Goal: Information Seeking & Learning: Find specific fact

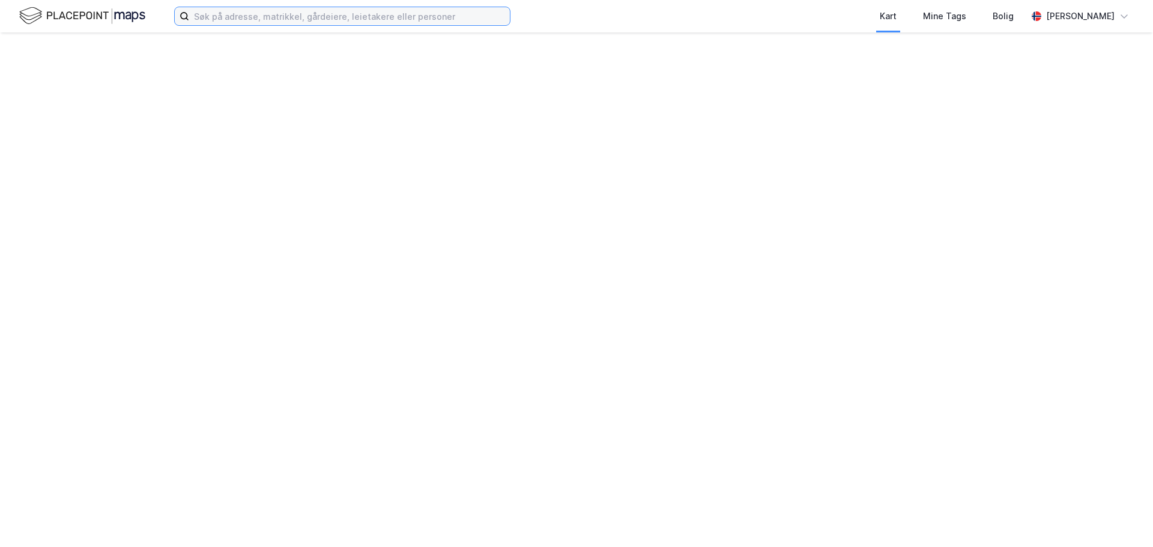
click at [217, 15] on input at bounding box center [349, 16] width 321 height 18
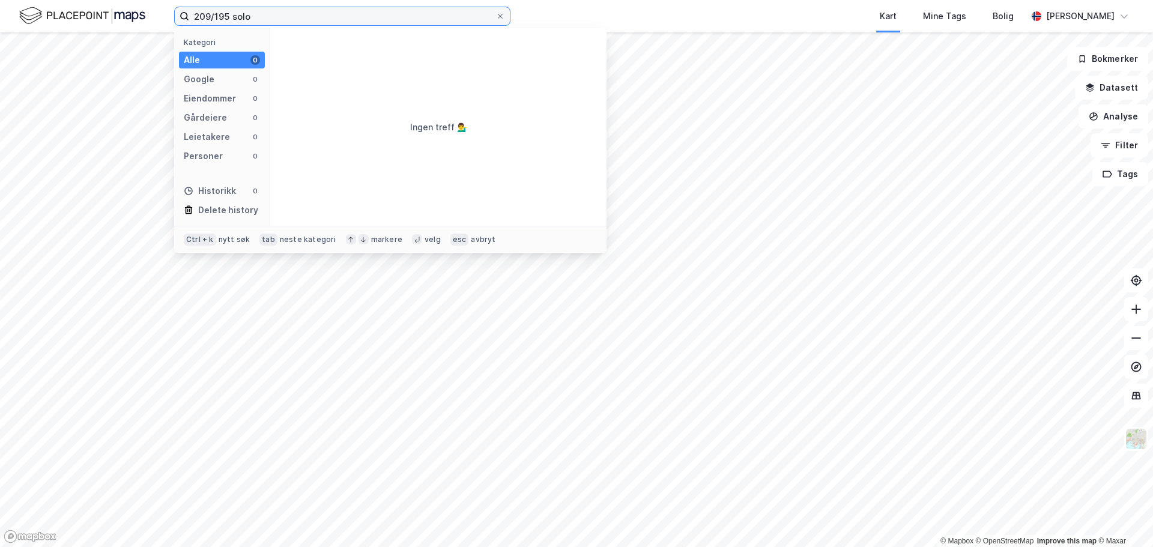
click at [258, 23] on input "209/195 solo" at bounding box center [342, 16] width 306 height 18
click at [252, 17] on input "209/195 solo" at bounding box center [342, 16] width 306 height 18
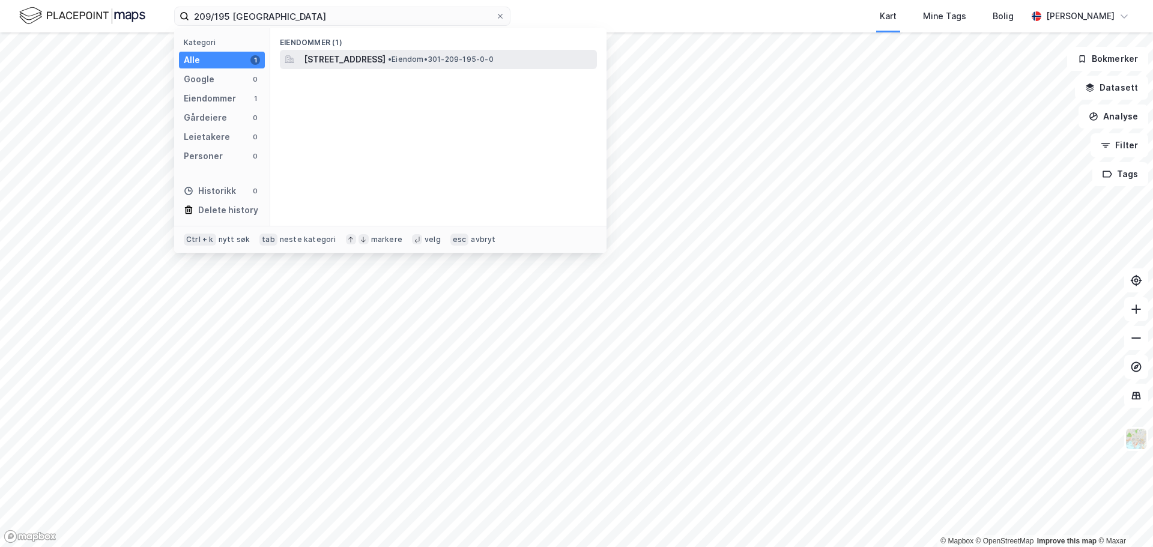
click at [375, 59] on span "[STREET_ADDRESS]" at bounding box center [345, 59] width 82 height 14
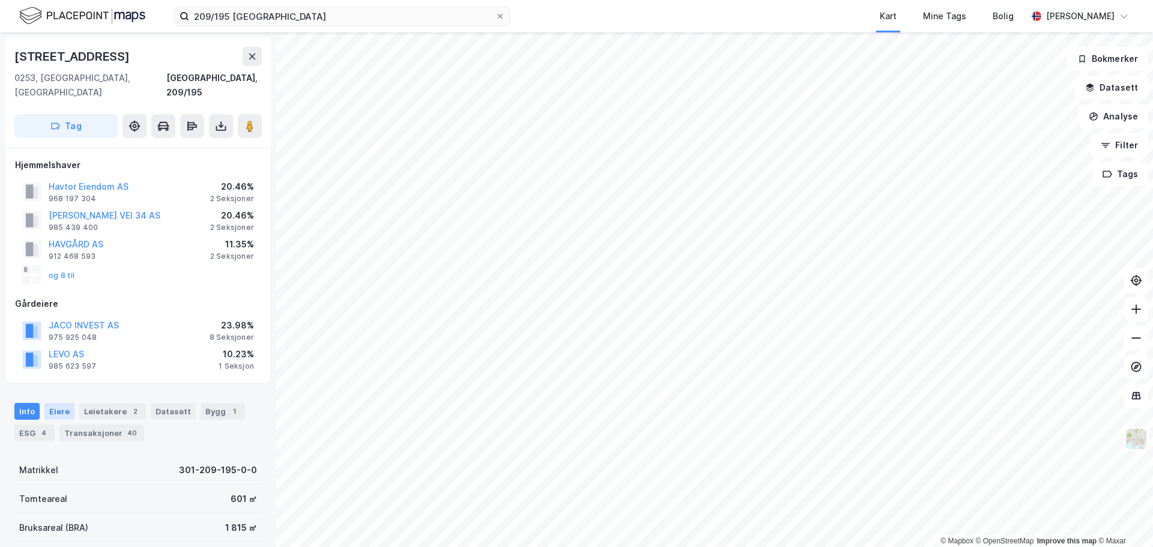
drag, startPoint x: 46, startPoint y: 393, endPoint x: 60, endPoint y: 394, distance: 13.9
click at [48, 403] on div "Eiere" at bounding box center [59, 411] width 30 height 17
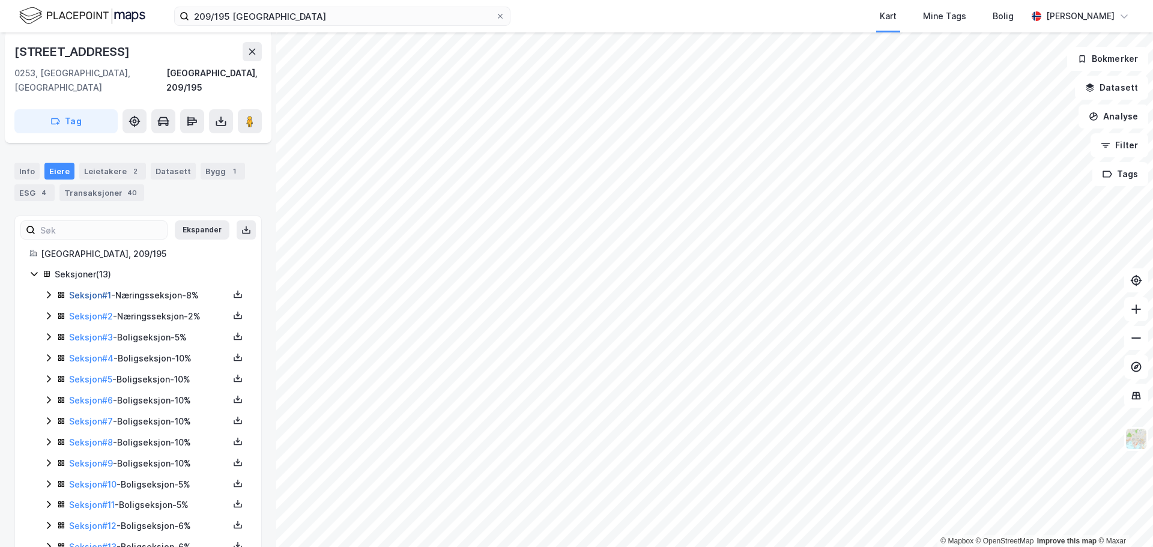
click at [101, 290] on link "Seksjon # 1" at bounding box center [90, 295] width 42 height 10
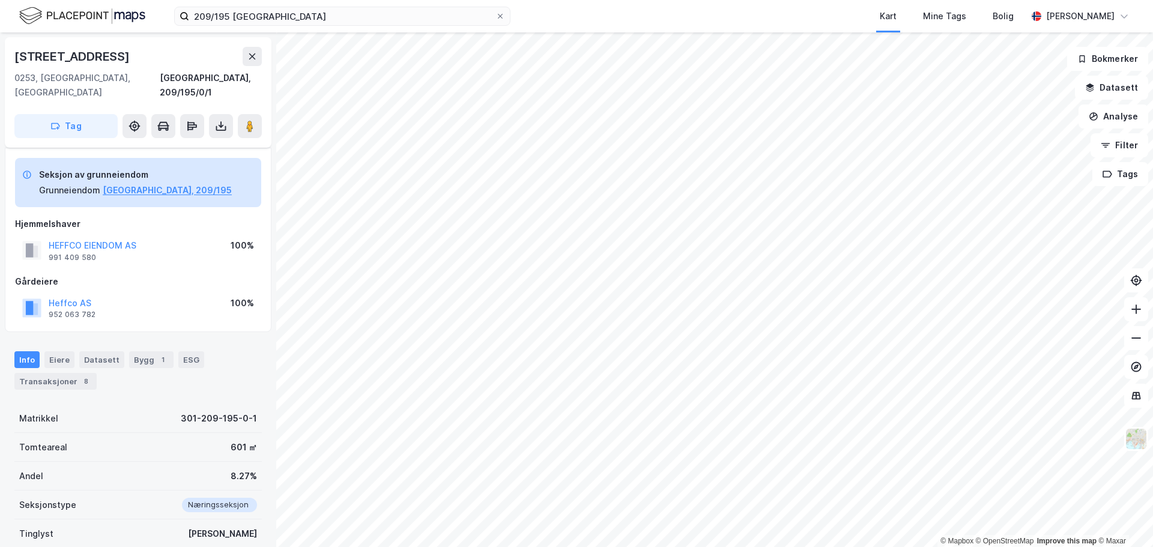
scroll to position [117, 0]
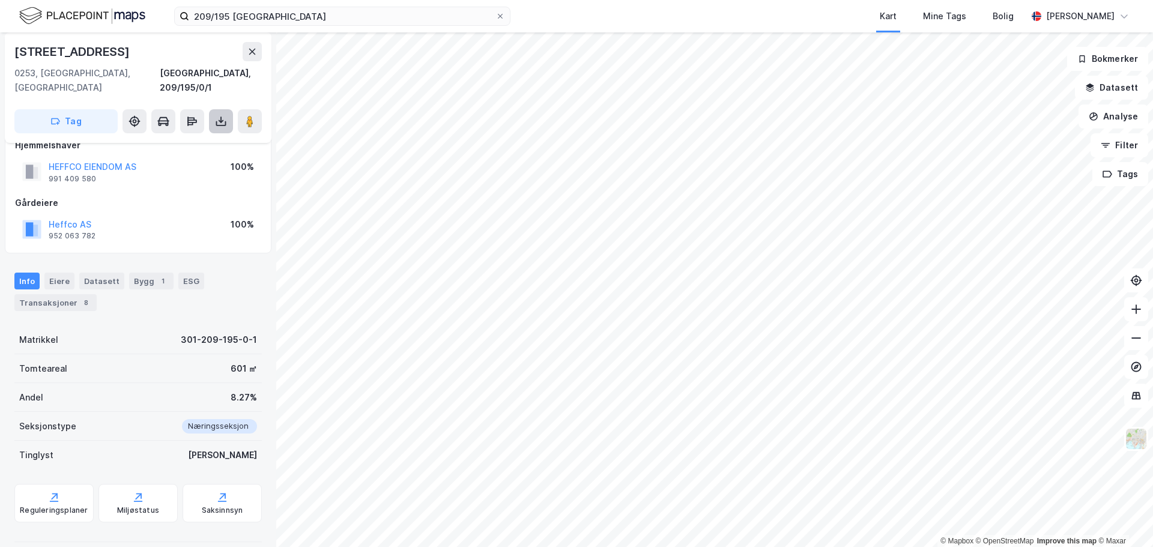
click at [219, 116] on button at bounding box center [221, 121] width 24 height 24
click at [207, 136] on div "Last ned grunnbok" at bounding box center [169, 145] width 128 height 19
click at [146, 362] on div "Tomteareal 601 ㎡" at bounding box center [137, 368] width 247 height 29
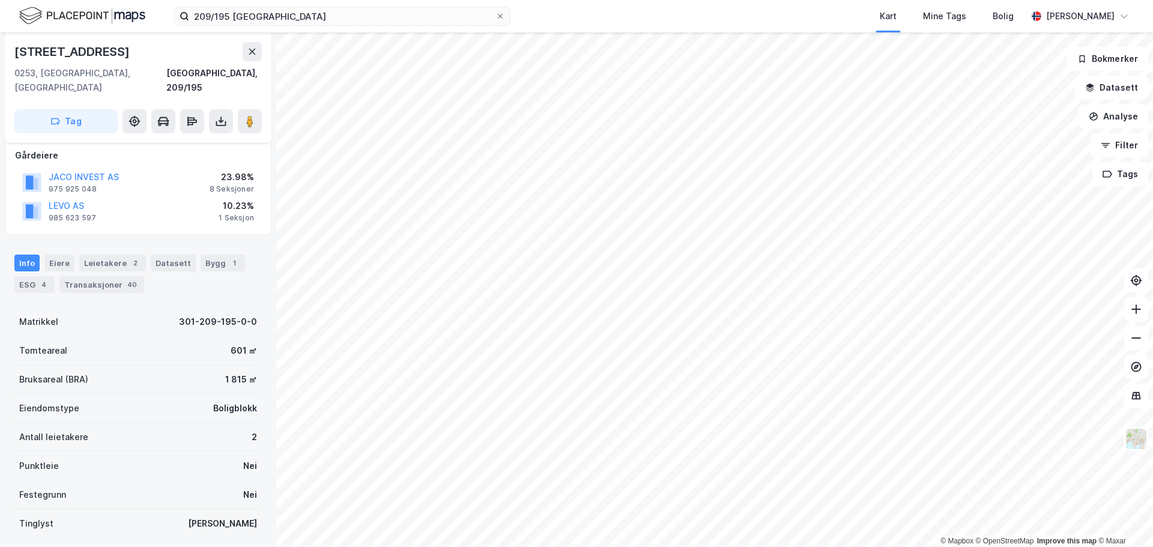
scroll to position [14, 0]
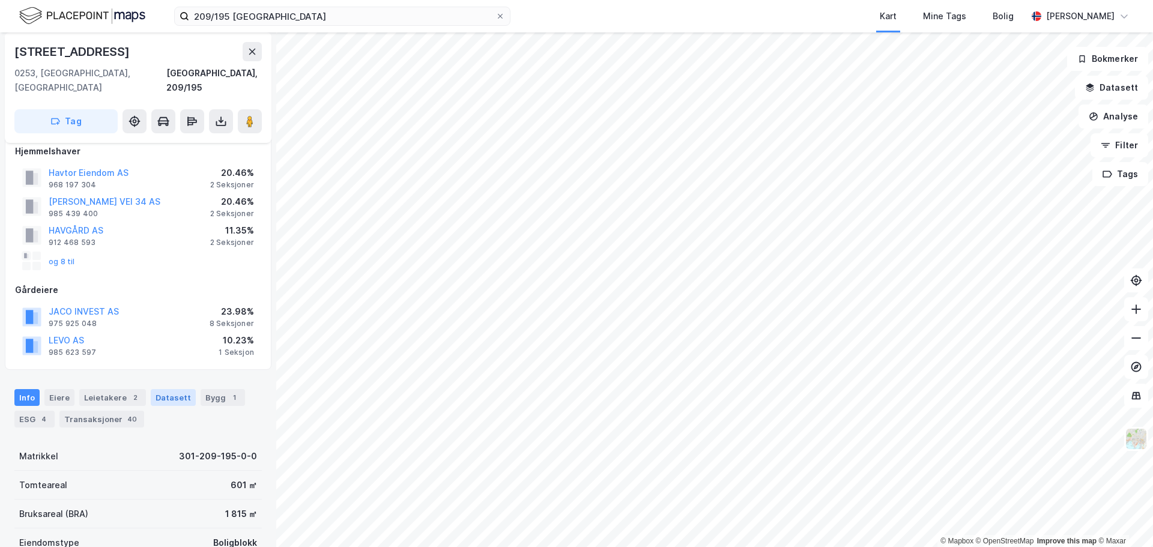
click at [171, 389] on div "Datasett" at bounding box center [173, 397] width 45 height 17
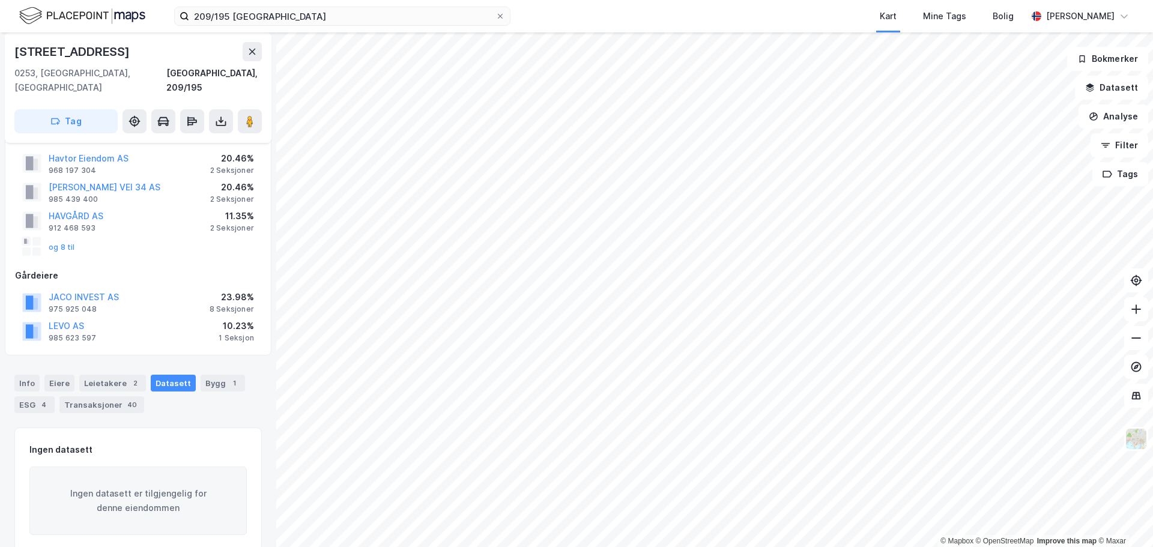
scroll to position [31, 0]
click at [67, 372] on div "Eiere" at bounding box center [59, 380] width 30 height 17
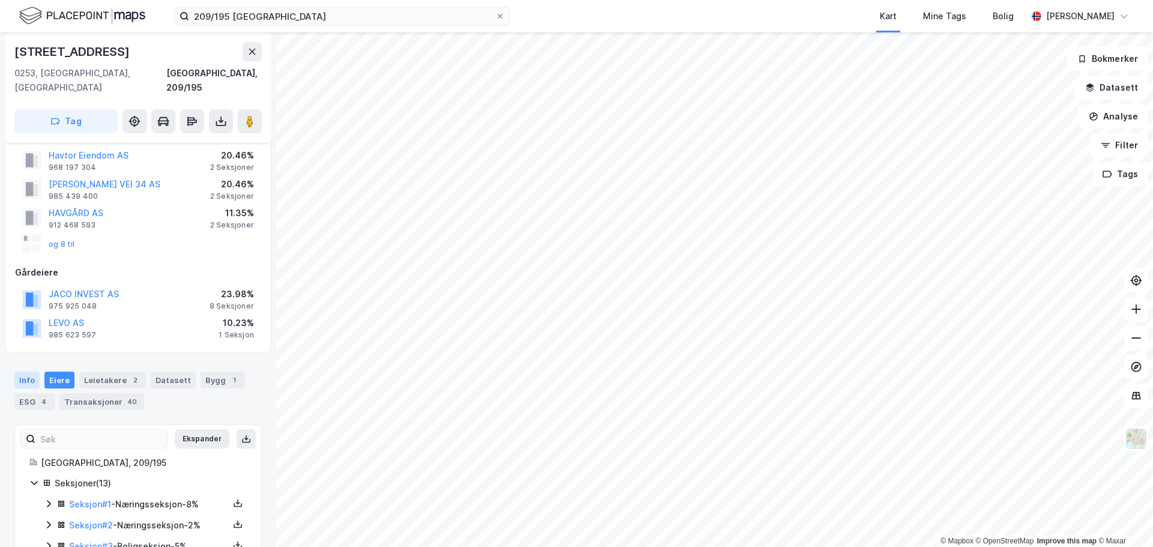
click at [33, 372] on div "Info" at bounding box center [26, 380] width 25 height 17
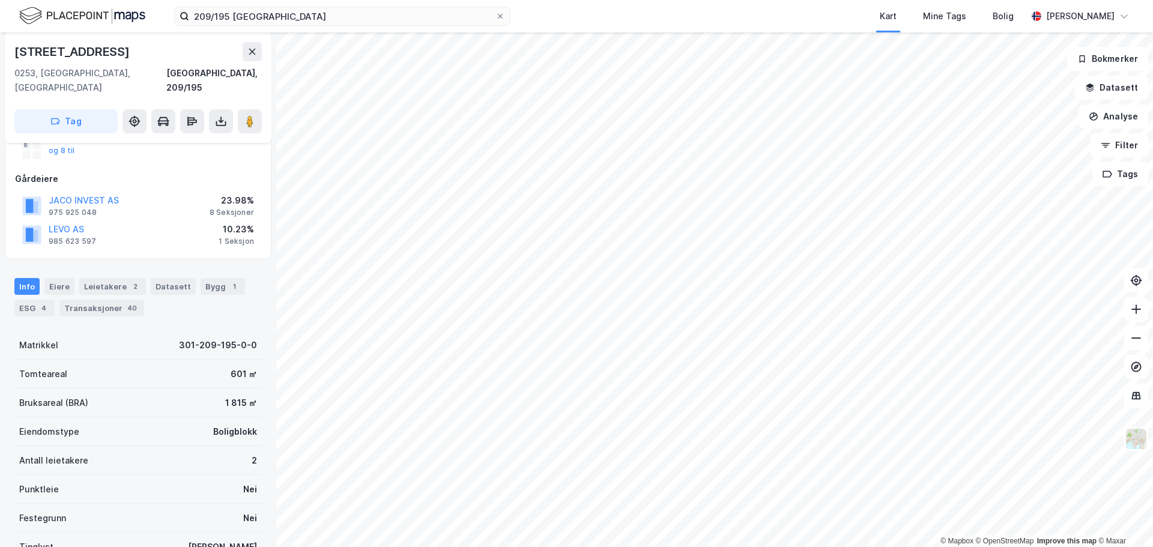
scroll to position [180, 0]
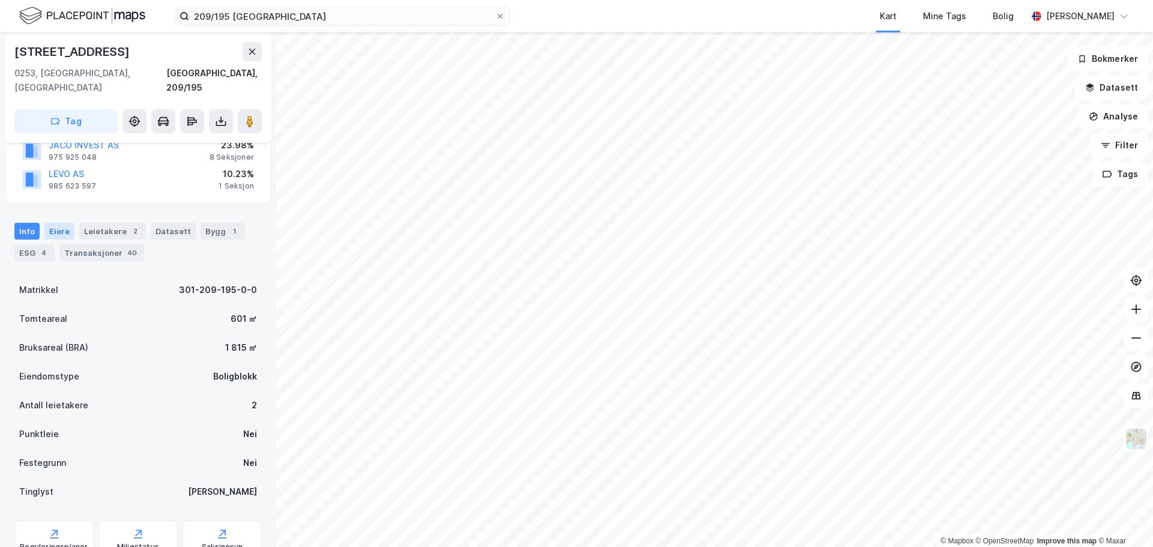
click at [65, 223] on div "Eiere" at bounding box center [59, 231] width 30 height 17
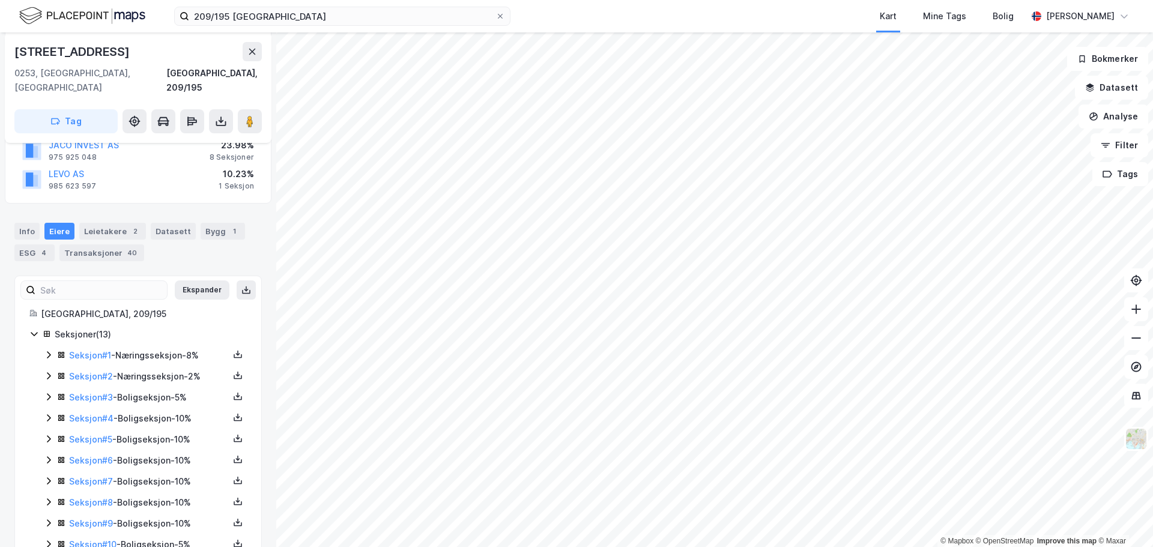
click at [80, 348] on div "Seksjon # 1 - Næringsseksjon - 8%" at bounding box center [149, 355] width 160 height 14
drag, startPoint x: 207, startPoint y: 378, endPoint x: 123, endPoint y: 384, distance: 83.7
click at [123, 390] on div "100% Heffco Eiendom AS" at bounding box center [166, 397] width 161 height 14
copy link "Heffco Eiendom AS"
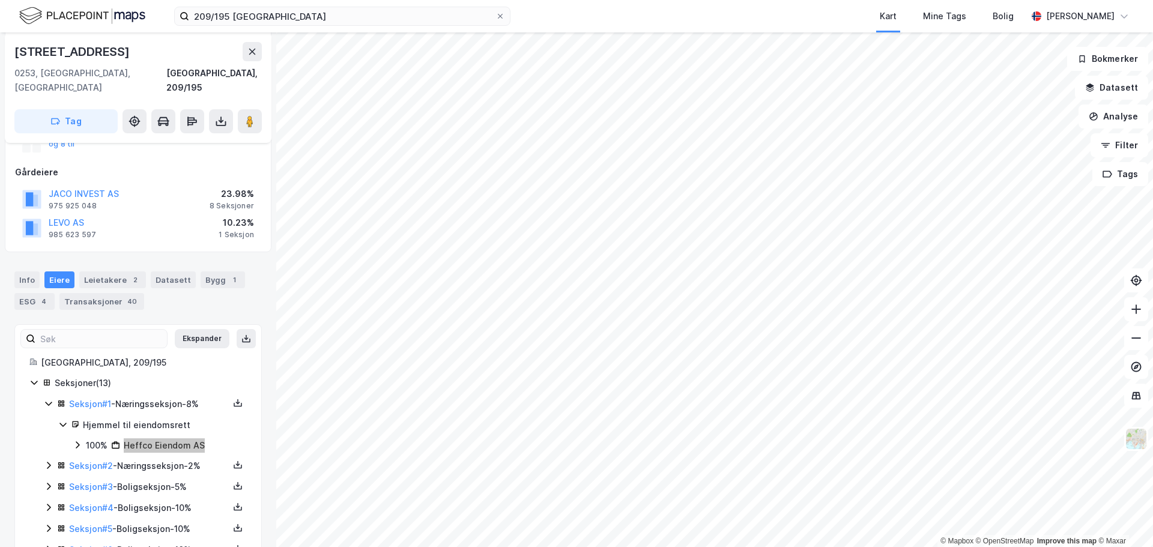
scroll to position [180, 0]
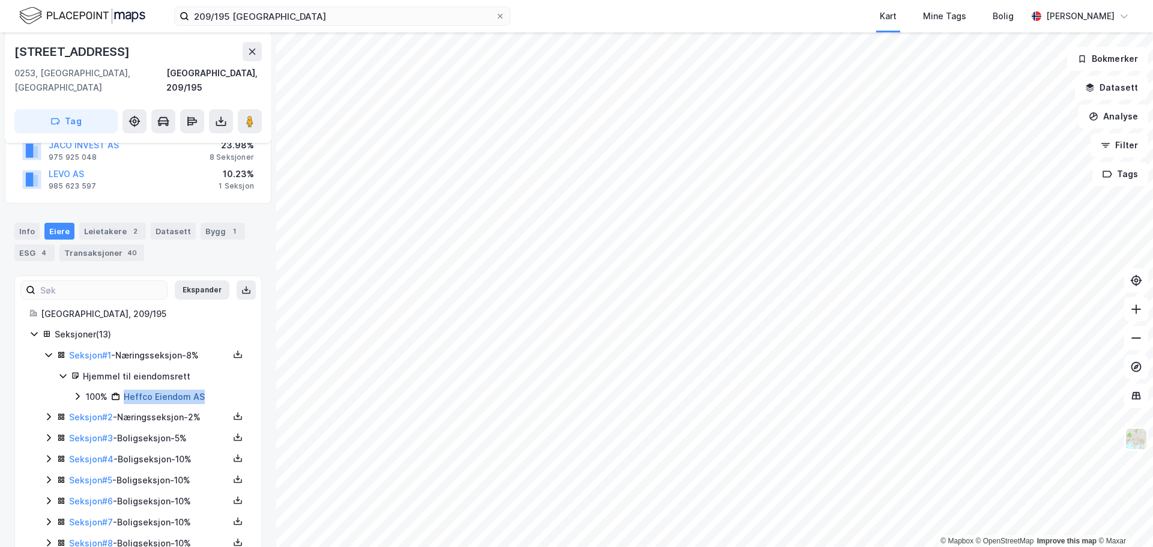
click at [149, 392] on link "Heffco Eiendom AS" at bounding box center [164, 397] width 81 height 10
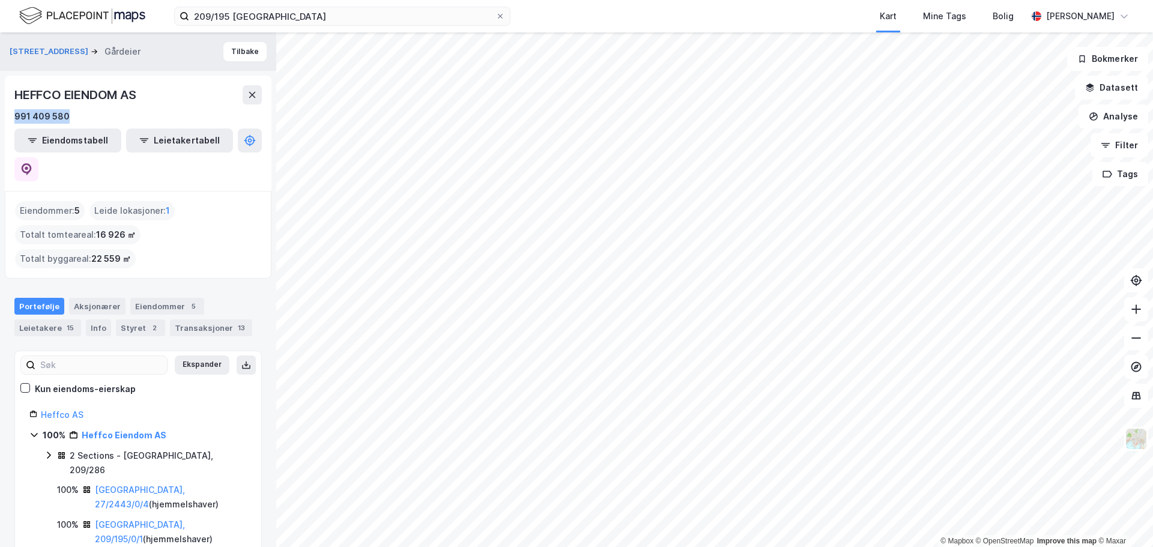
drag, startPoint x: 73, startPoint y: 117, endPoint x: 14, endPoint y: 121, distance: 59.6
click at [14, 121] on div "HEFFCO EIENDOM AS 991 409 580 Eiendomstabell Leietakertabell" at bounding box center [138, 133] width 267 height 115
copy div "991 409 580"
click at [259, 18] on input "209/195 [GEOGRAPHIC_DATA]" at bounding box center [342, 16] width 306 height 18
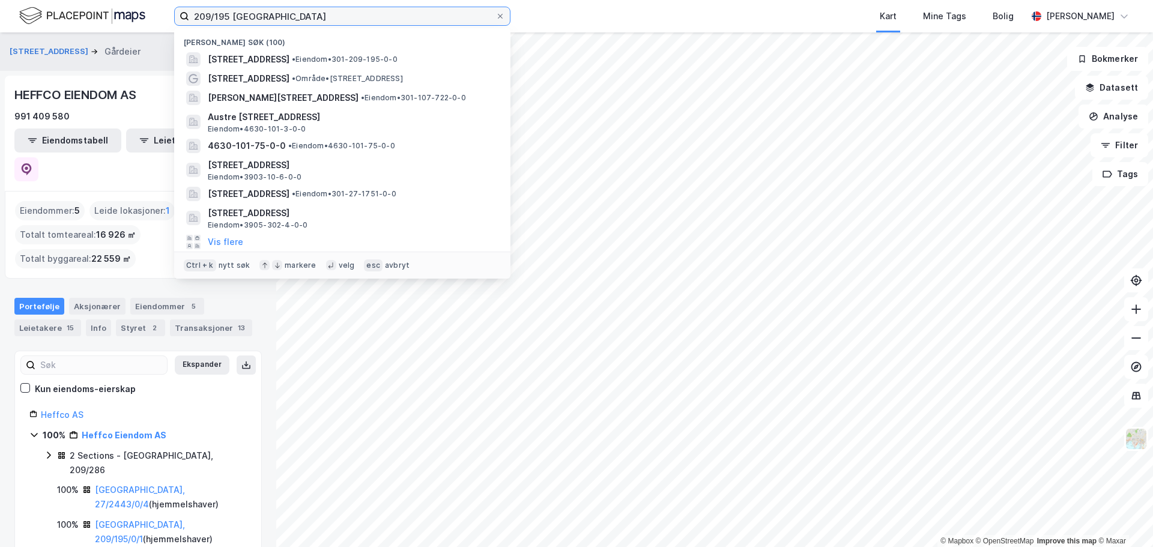
click at [215, 19] on input "209/195 [GEOGRAPHIC_DATA]" at bounding box center [342, 16] width 306 height 18
click at [221, 17] on input "209/195 [GEOGRAPHIC_DATA]" at bounding box center [342, 16] width 306 height 18
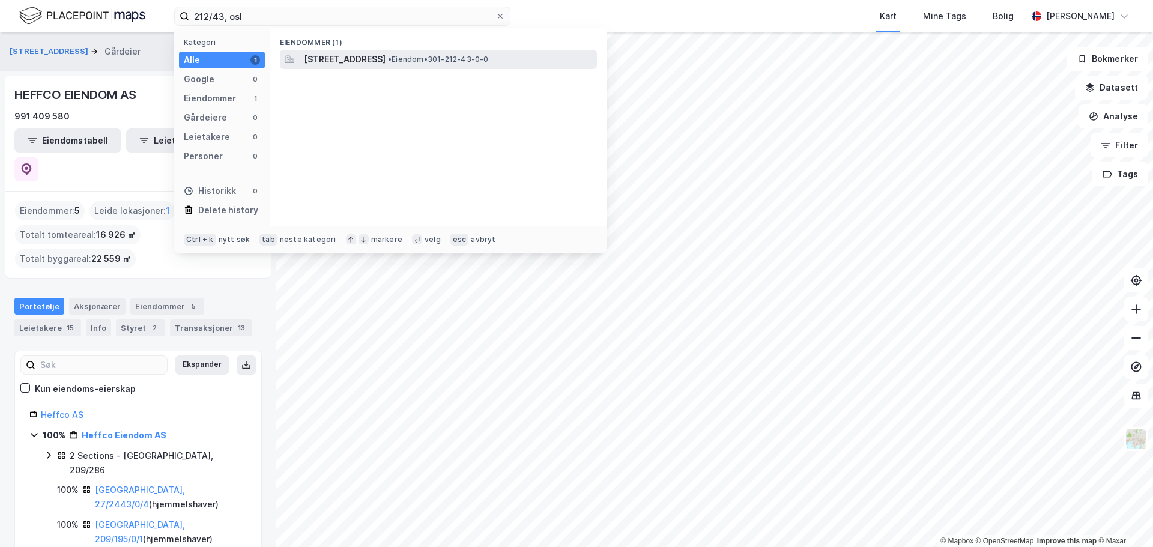
click at [342, 50] on div "[STREET_ADDRESS] • Eiendom • 301-212-43-0-0" at bounding box center [438, 59] width 317 height 19
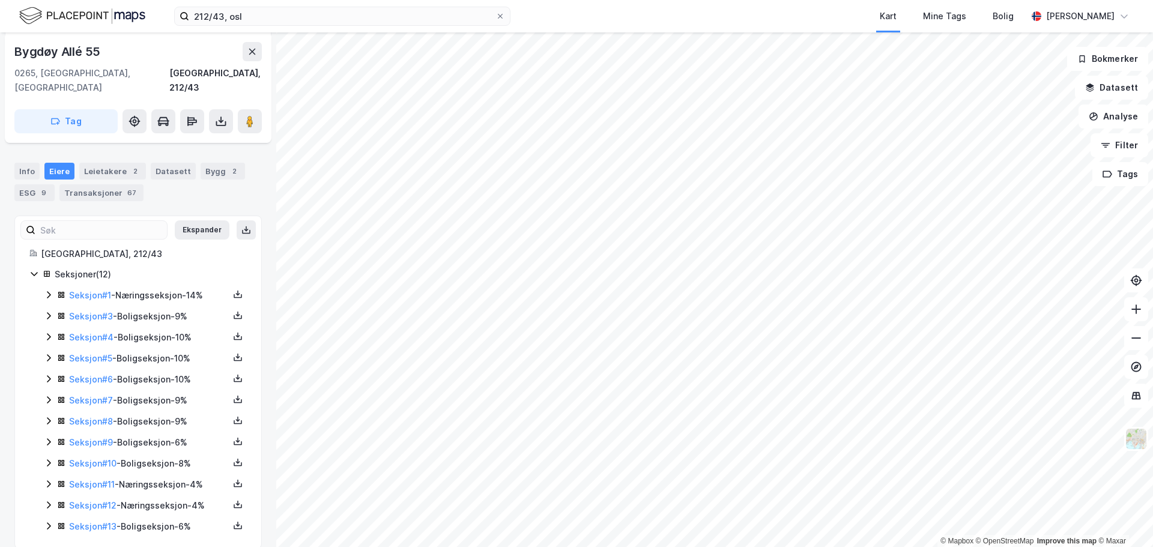
scroll to position [214, 0]
click at [105, 498] on link "Seksjon # 12" at bounding box center [92, 503] width 47 height 10
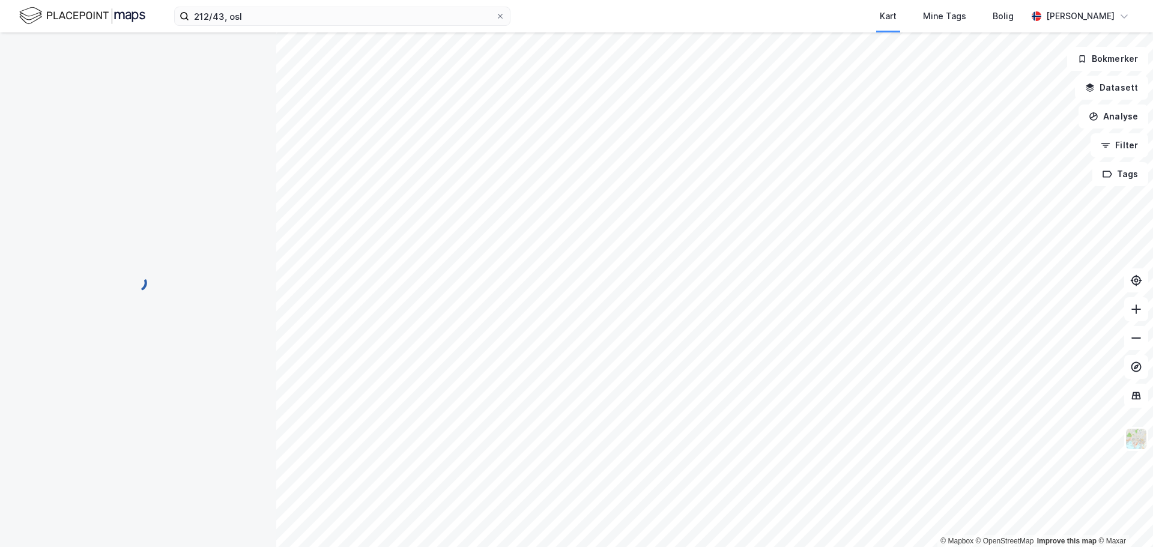
scroll to position [117, 0]
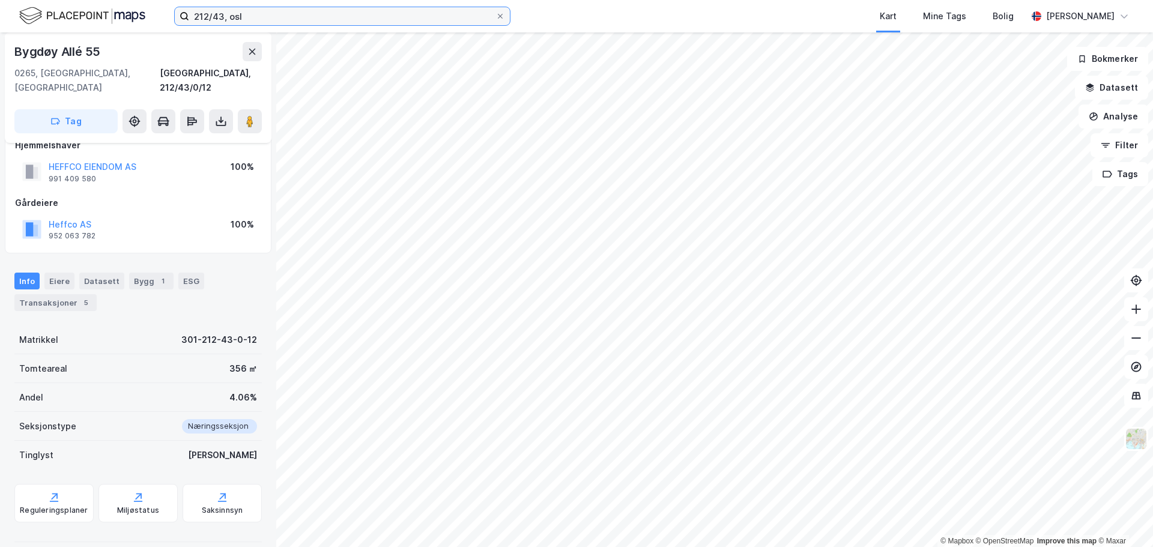
click at [214, 7] on input "212/43, osl" at bounding box center [342, 16] width 306 height 18
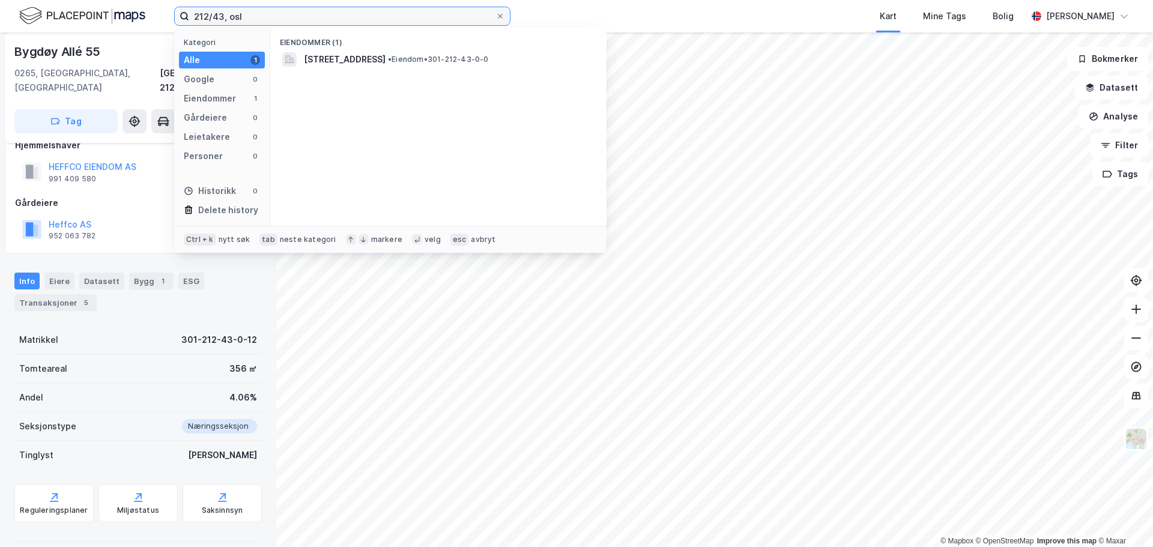
click at [214, 7] on input "212/43, osl" at bounding box center [342, 16] width 306 height 18
click at [202, 13] on input "212/43, osl" at bounding box center [342, 16] width 306 height 18
click at [214, 16] on input "215/43, osl" at bounding box center [342, 16] width 306 height 18
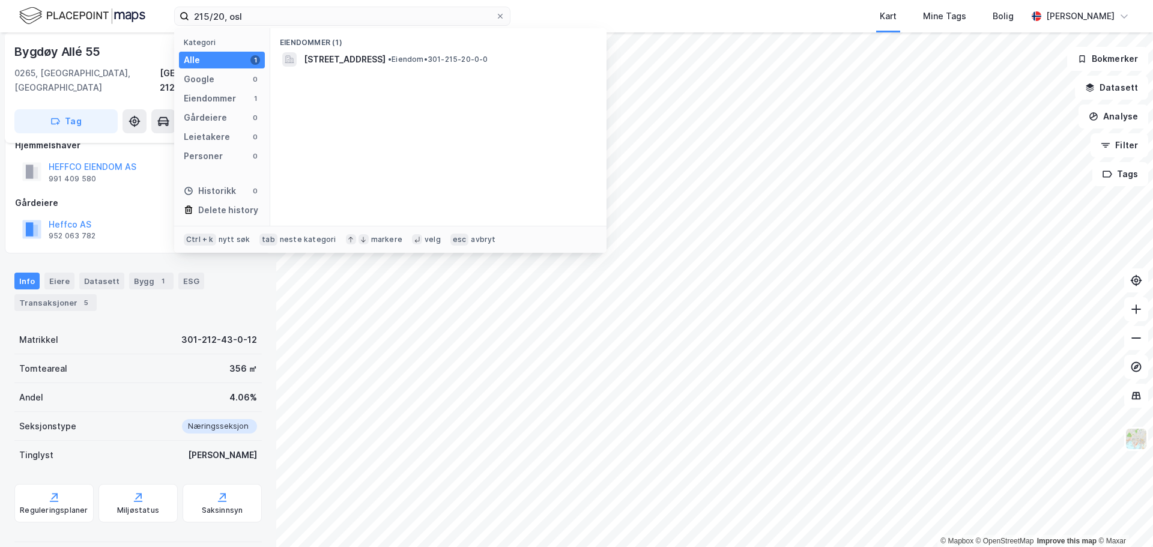
click at [344, 75] on div "Eiendommer (1) [STREET_ADDRESS] • Eiendom • 301-215-20-0-0" at bounding box center [438, 127] width 336 height 198
click at [347, 65] on span "[STREET_ADDRESS]" at bounding box center [345, 59] width 82 height 14
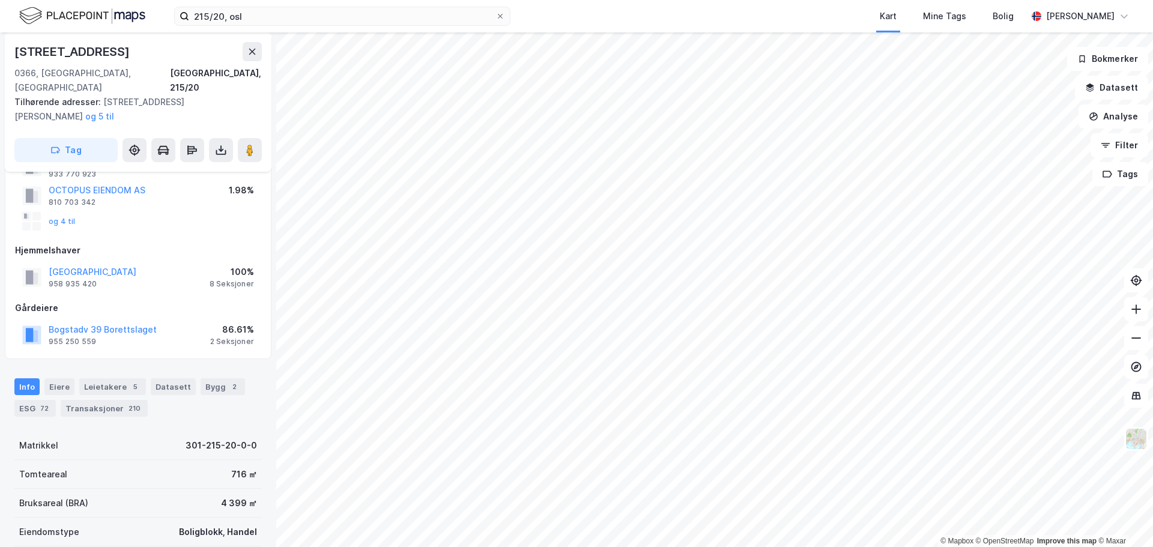
scroll to position [180, 0]
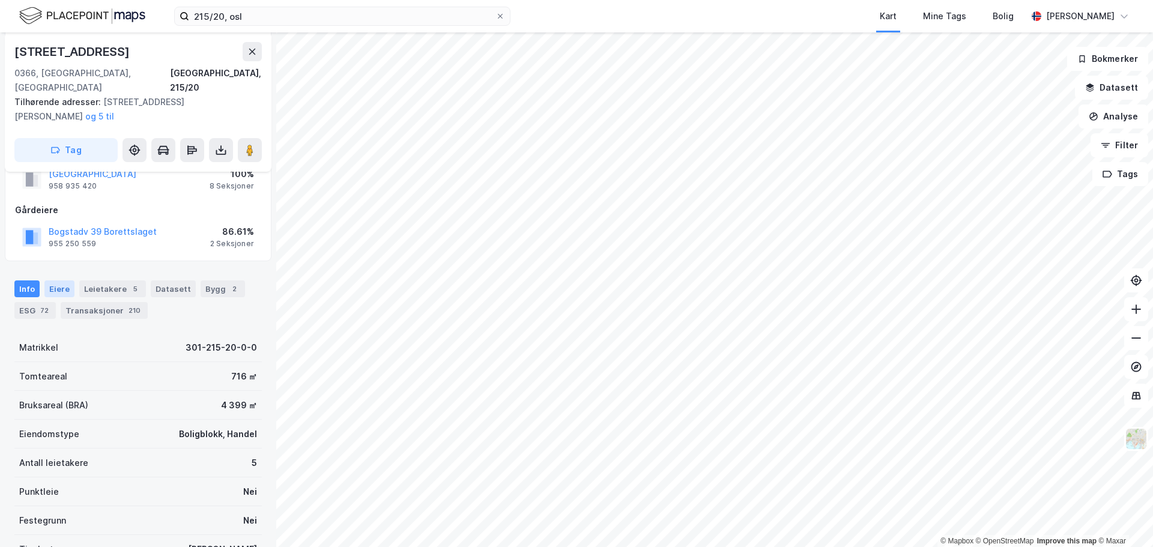
click at [59, 280] on div "Eiere" at bounding box center [59, 288] width 30 height 17
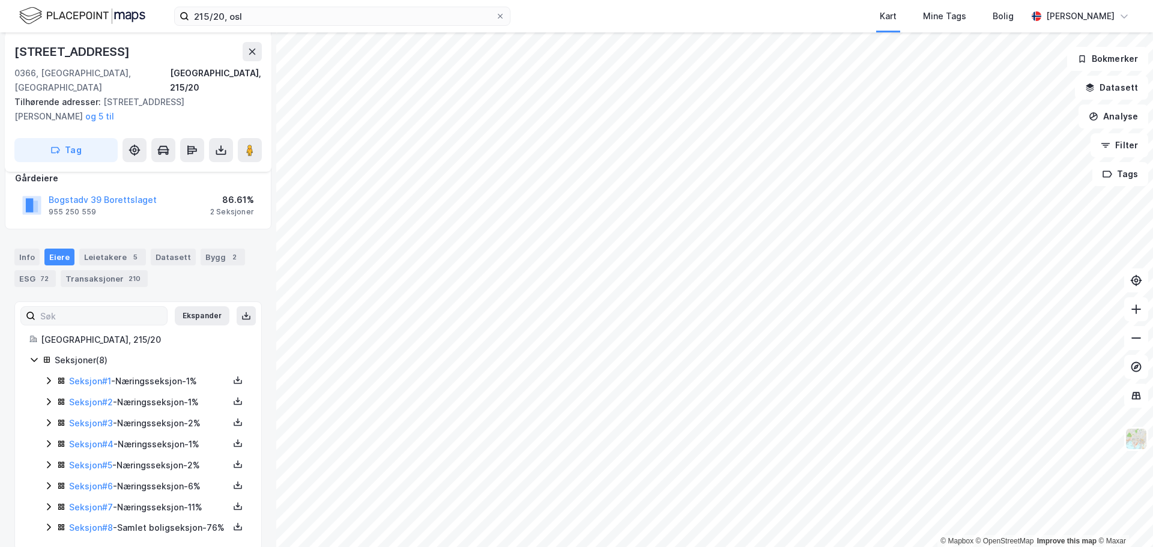
scroll to position [229, 0]
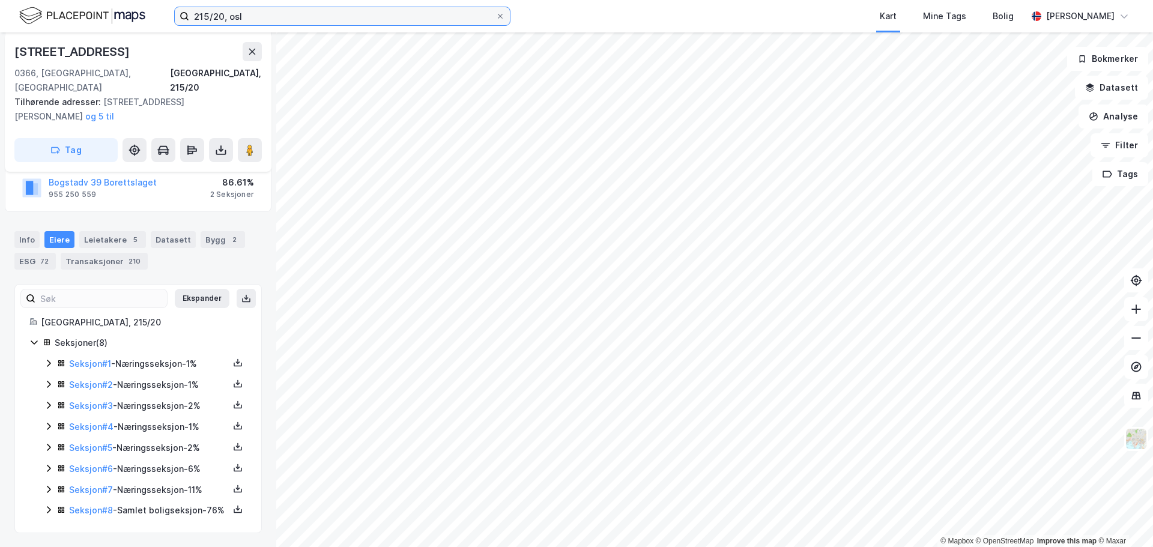
click at [219, 15] on input "215/20, osl" at bounding box center [342, 16] width 306 height 18
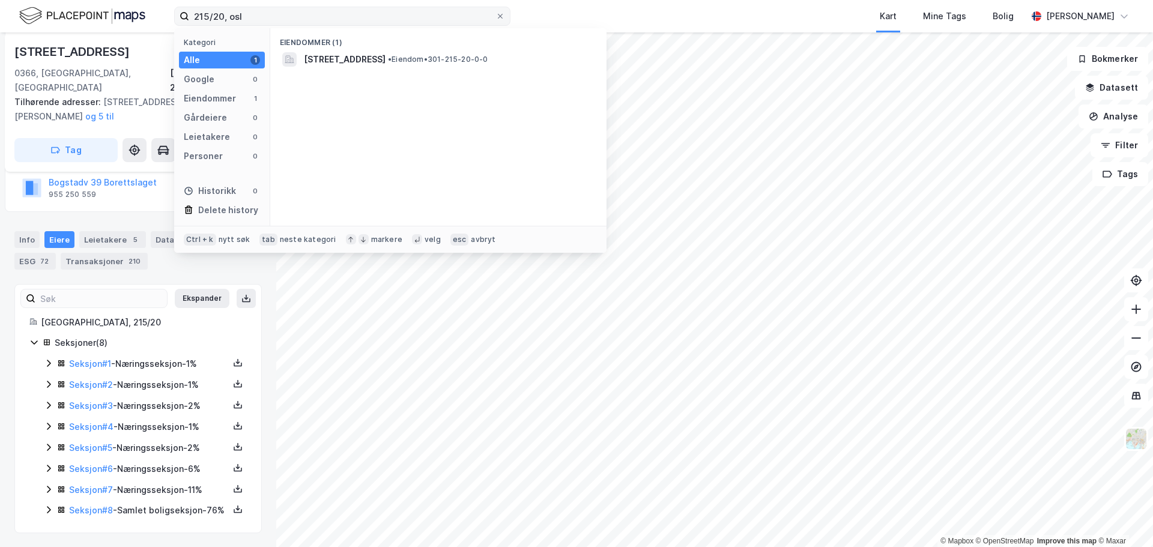
click at [187, 16] on icon at bounding box center [183, 15] width 7 height 7
click at [189, 16] on input "215/20, osl" at bounding box center [342, 16] width 306 height 18
drag, startPoint x: 193, startPoint y: 16, endPoint x: 225, endPoint y: 22, distance: 31.9
click at [225, 22] on input "215/20, osl" at bounding box center [342, 16] width 306 height 18
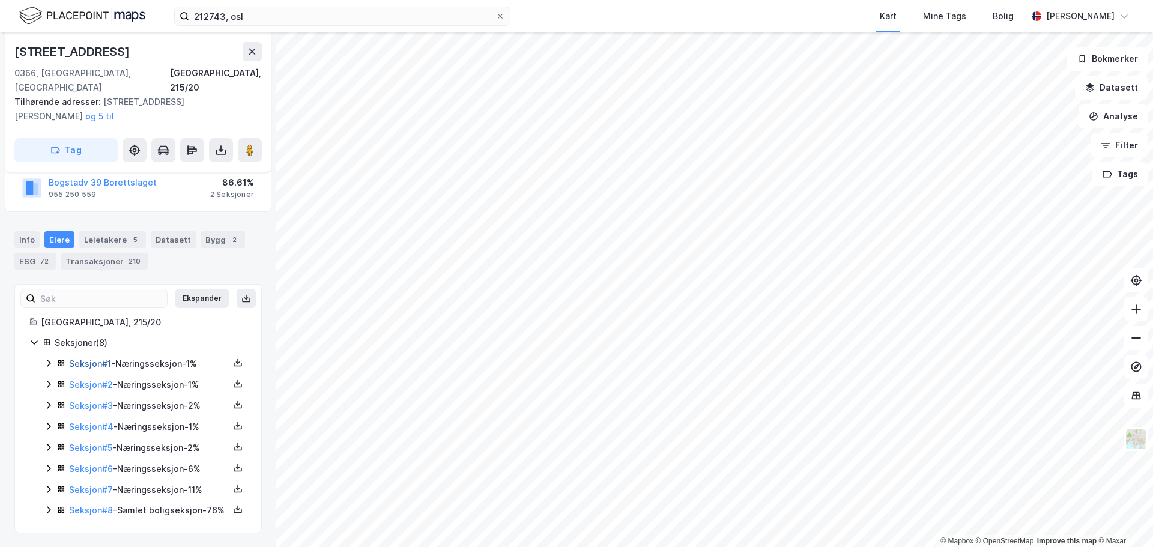
click at [102, 359] on link "Seksjon # 1" at bounding box center [90, 364] width 42 height 10
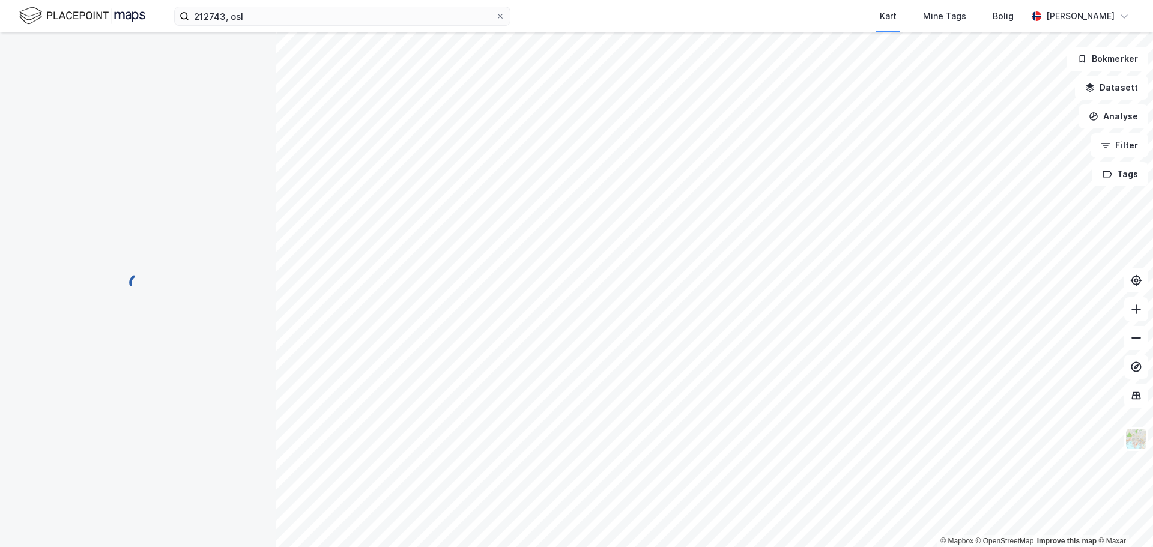
scroll to position [3, 0]
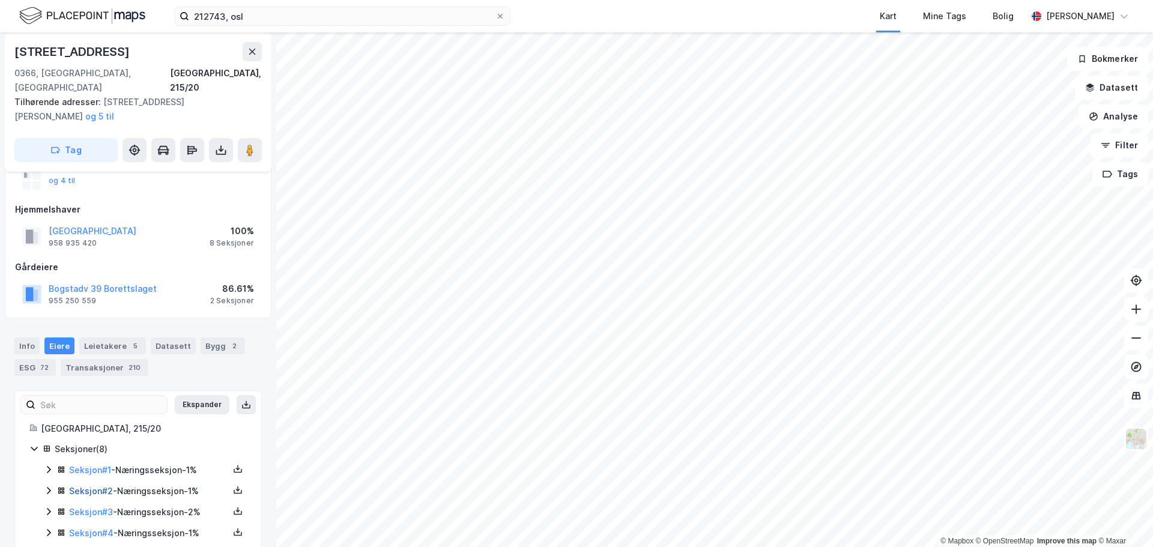
click at [92, 486] on link "Seksjon # 2" at bounding box center [91, 491] width 44 height 10
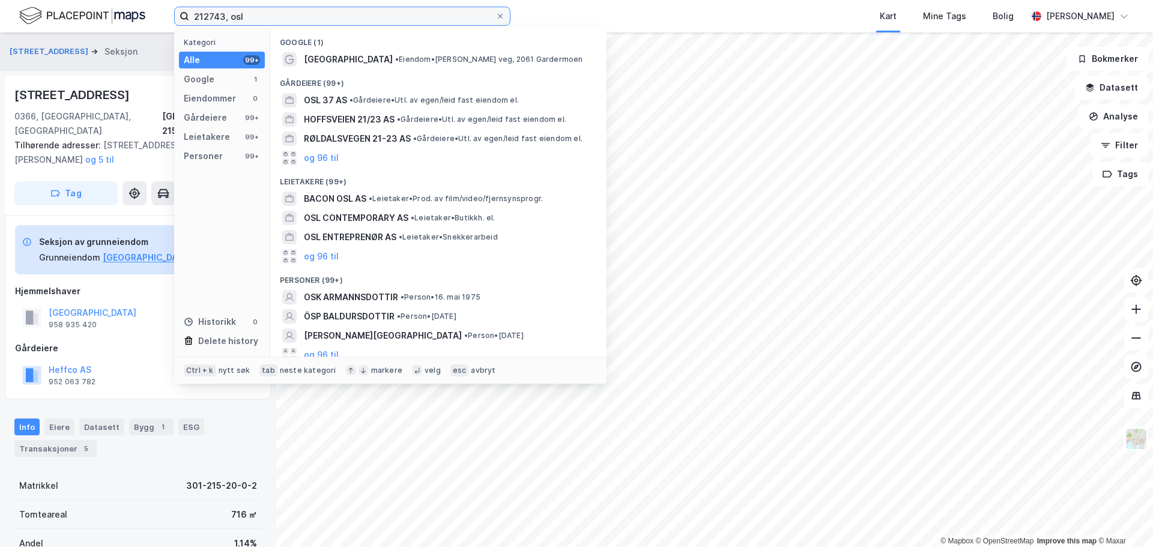
click at [211, 19] on input "212743, osl" at bounding box center [342, 16] width 306 height 18
click at [238, 14] on input "212743, osl" at bounding box center [342, 16] width 306 height 18
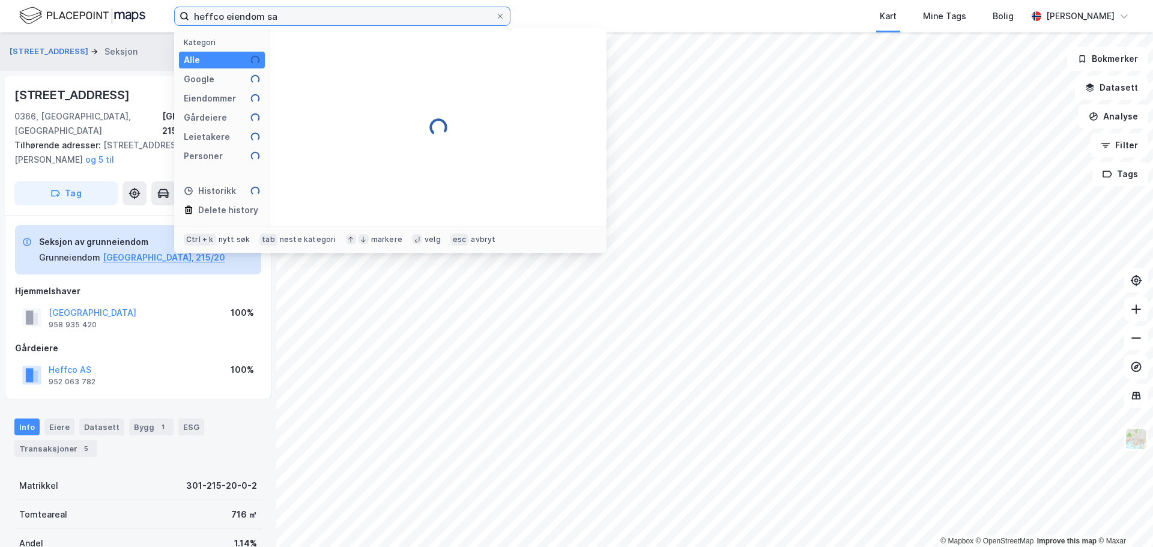
click at [267, 16] on input "heffco eiendom sa" at bounding box center [342, 16] width 306 height 18
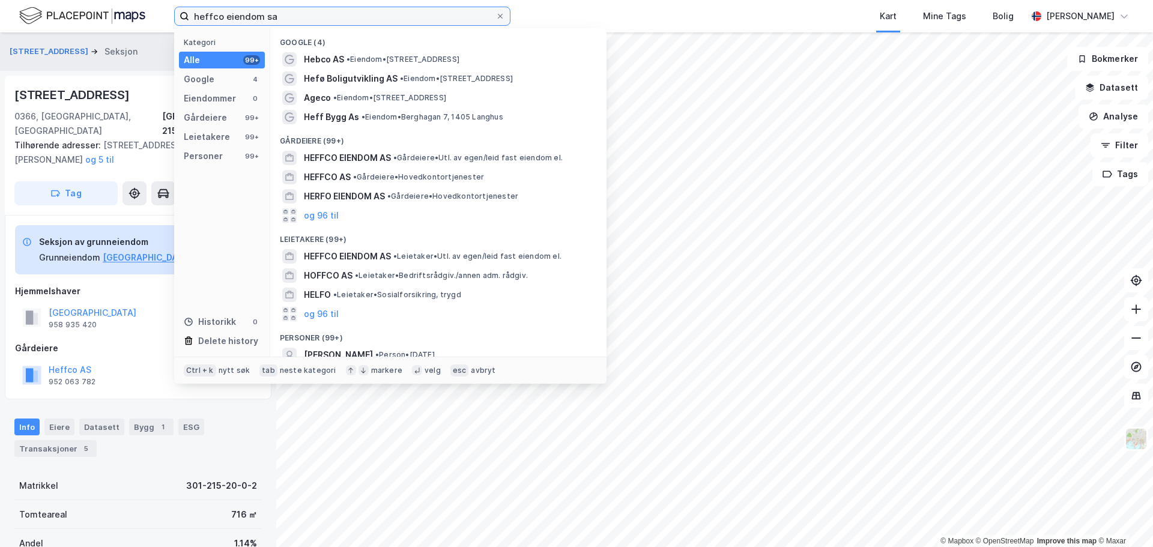
click at [267, 14] on input "heffco eiendom sa" at bounding box center [342, 16] width 306 height 18
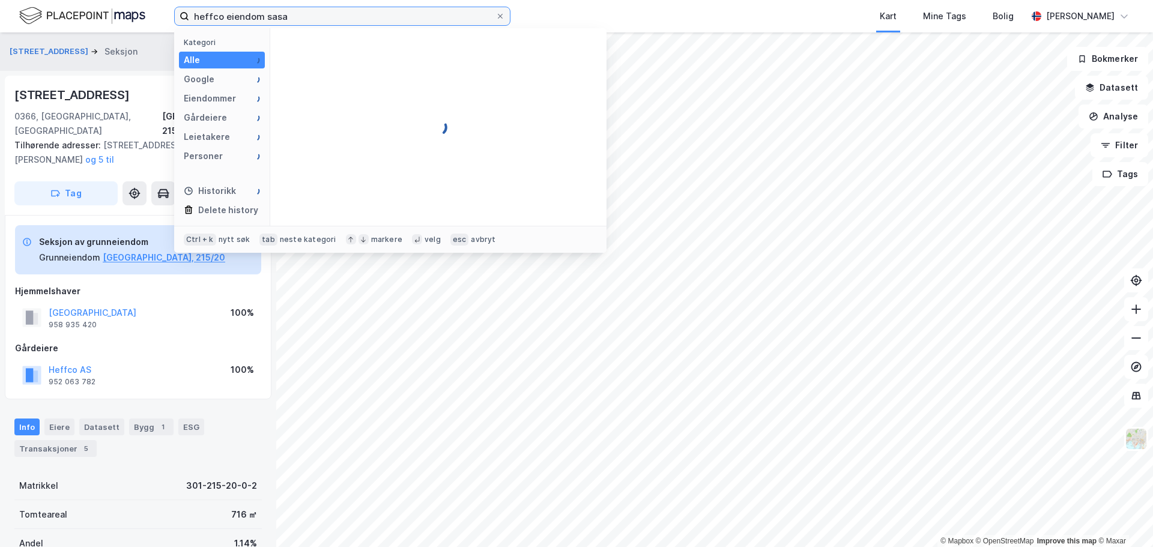
click at [270, 14] on input "heffco eiendom sasa" at bounding box center [342, 16] width 306 height 18
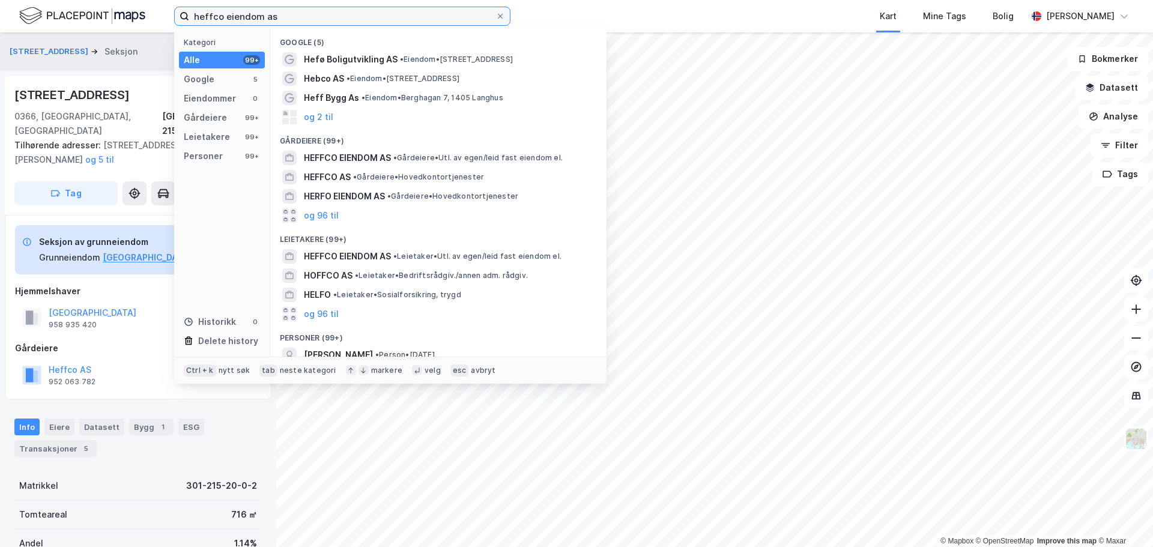
type input "heffco eiendom as"
click at [142, 235] on div "Seksjon av grunneiendom" at bounding box center [132, 242] width 186 height 14
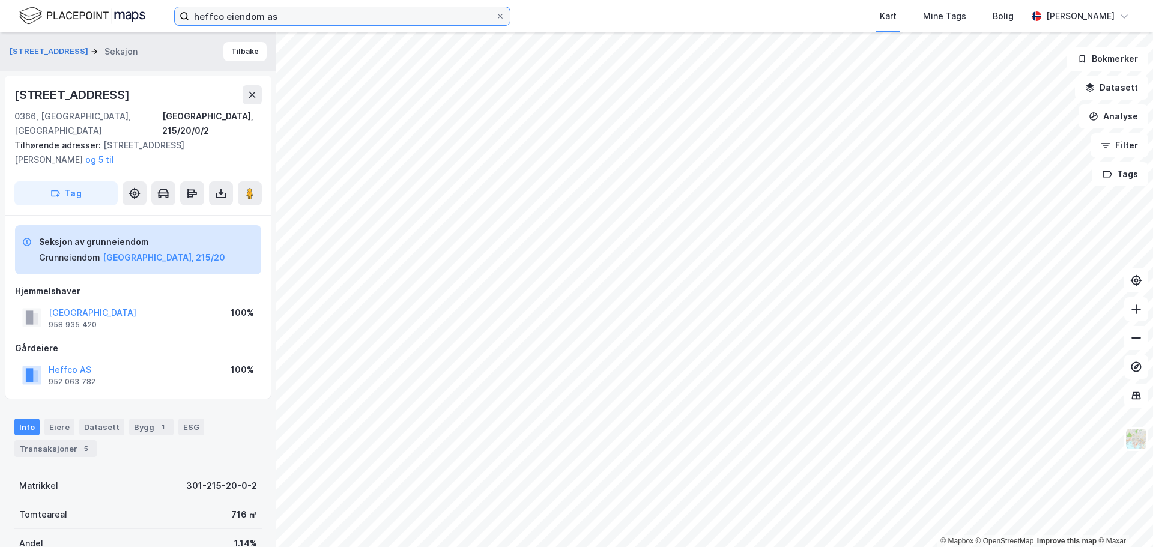
click at [297, 16] on input "heffco eiendom as" at bounding box center [342, 16] width 306 height 18
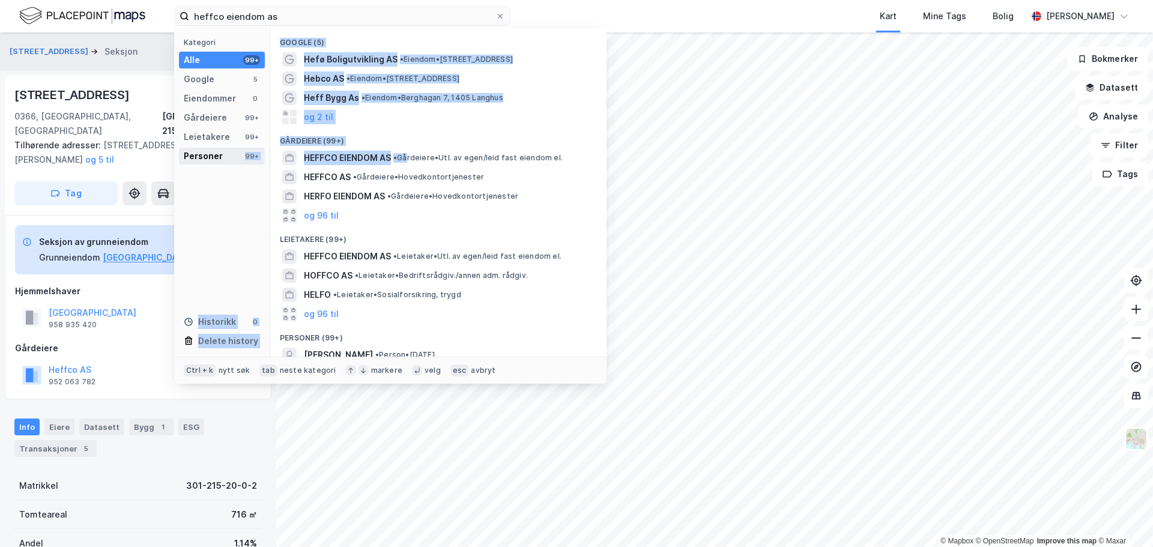
drag, startPoint x: 412, startPoint y: 154, endPoint x: 230, endPoint y: 159, distance: 182.1
click at [230, 159] on div "Kategori Alle 99+ Google 5 Eiendommer 0 Gårdeiere 99+ Leietakere 99+ Personer 9…" at bounding box center [390, 192] width 432 height 329
click at [219, 178] on div "Kategori Alle 99+ Google 5 Eiendommer 0 Gårdeiere 99+ Leietakere 99+ Personer 9…" at bounding box center [222, 192] width 96 height 329
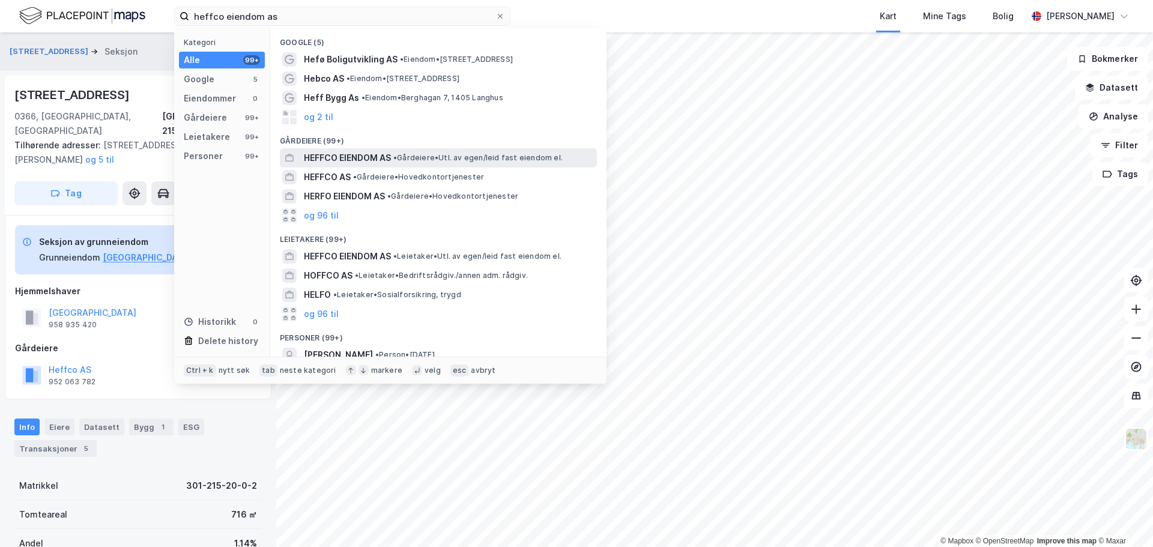
click at [351, 161] on span "HEFFCO EIENDOM AS" at bounding box center [347, 158] width 87 height 14
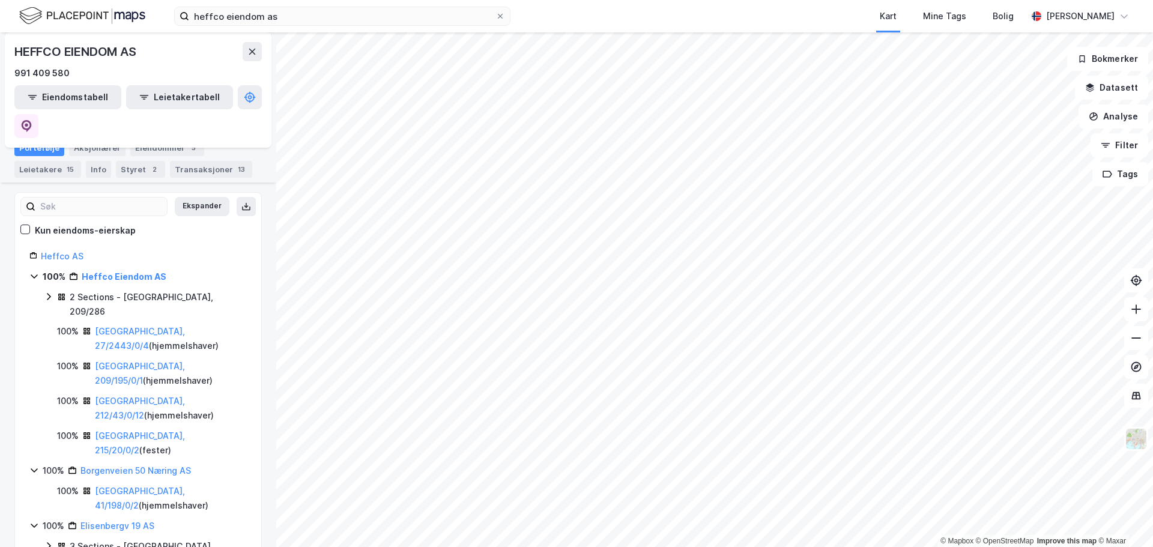
scroll to position [180, 0]
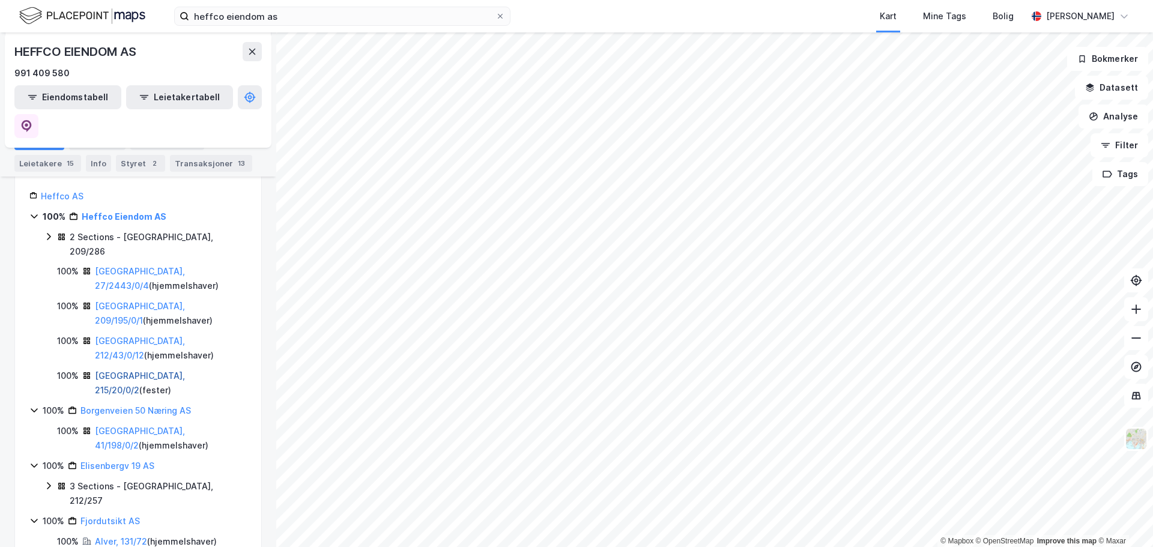
click at [148, 371] on link "[GEOGRAPHIC_DATA], 215/20/0/2" at bounding box center [140, 383] width 90 height 25
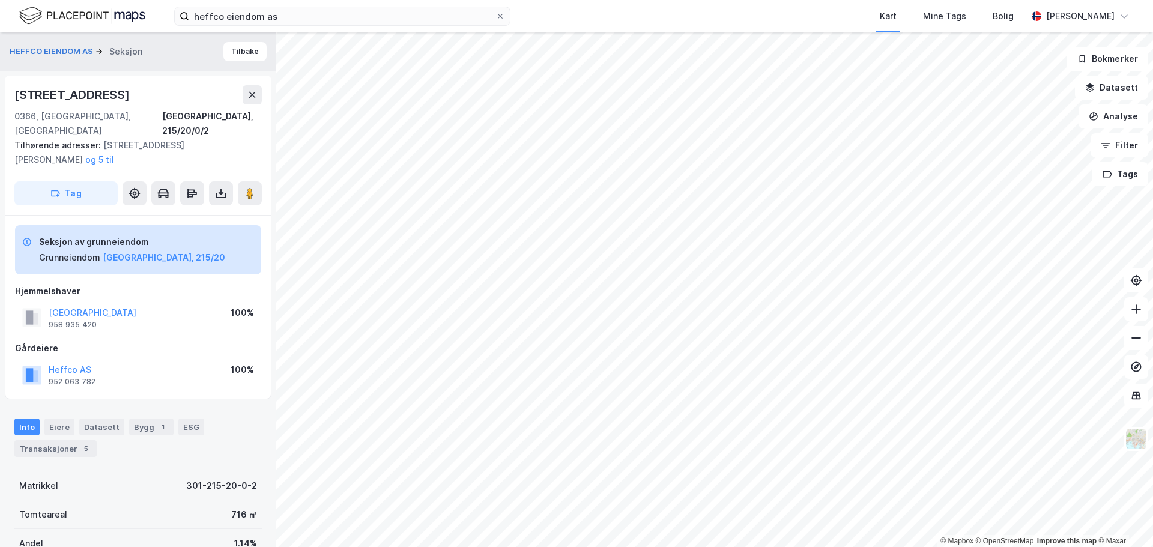
scroll to position [1, 0]
click at [223, 180] on button at bounding box center [221, 192] width 24 height 24
click at [196, 211] on div "Last ned grunnbok" at bounding box center [162, 216] width 70 height 10
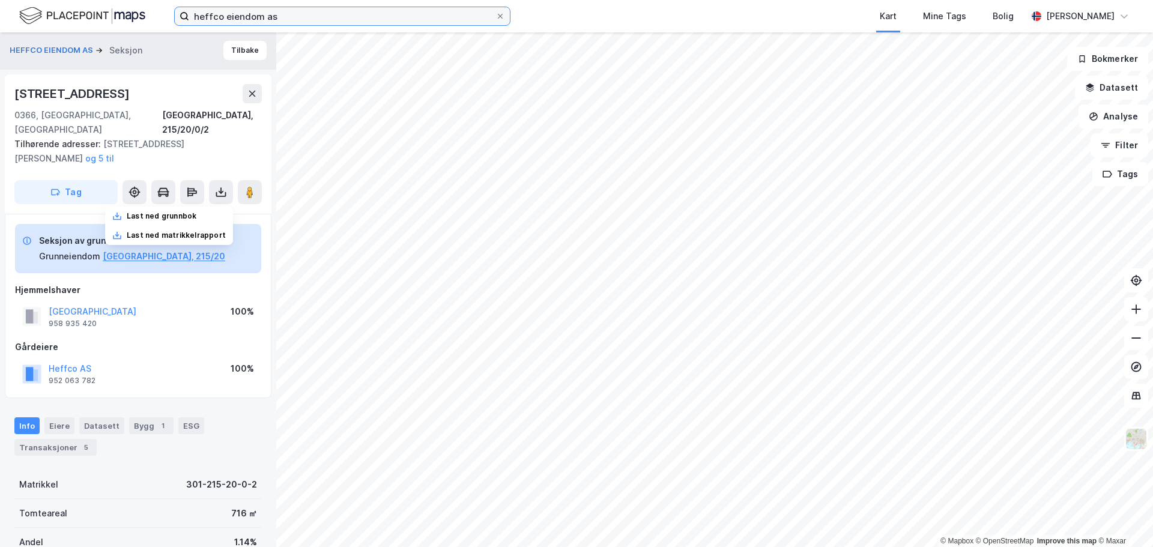
click at [270, 16] on input "heffco eiendom as" at bounding box center [342, 16] width 306 height 18
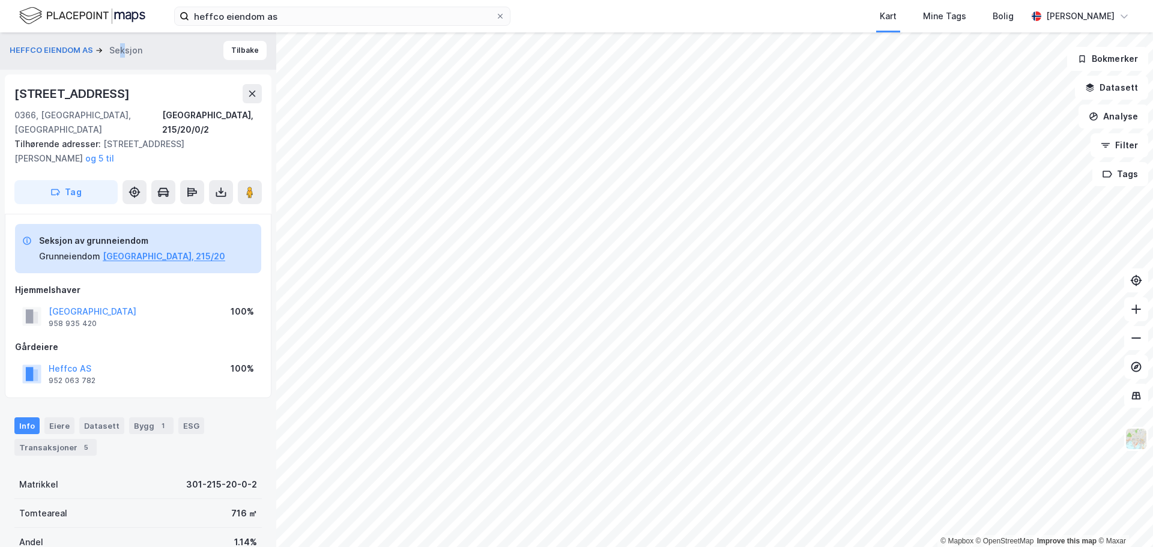
click at [122, 44] on div "HEFFCO EIENDOM AS Seksjon Tilbake" at bounding box center [138, 50] width 276 height 38
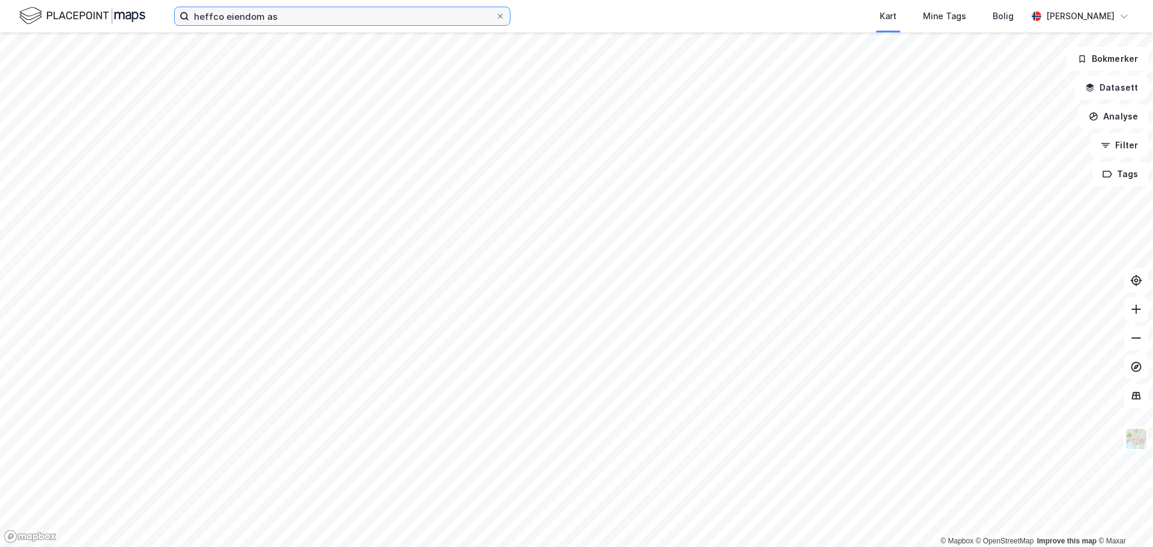
click at [303, 11] on input "heffco eiendom as" at bounding box center [342, 16] width 306 height 18
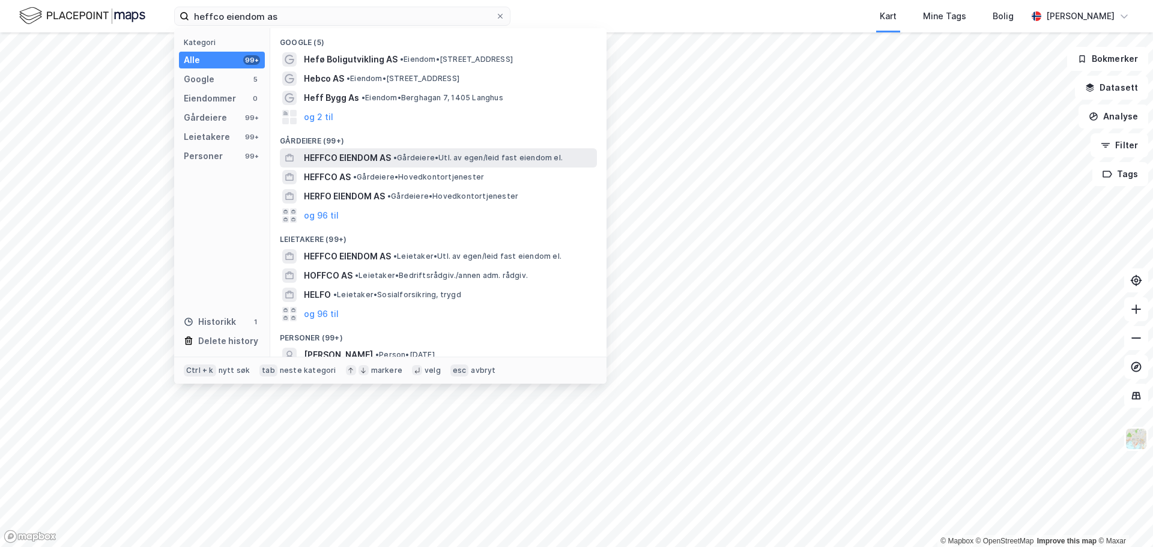
click at [364, 159] on span "HEFFCO EIENDOM AS" at bounding box center [347, 158] width 87 height 14
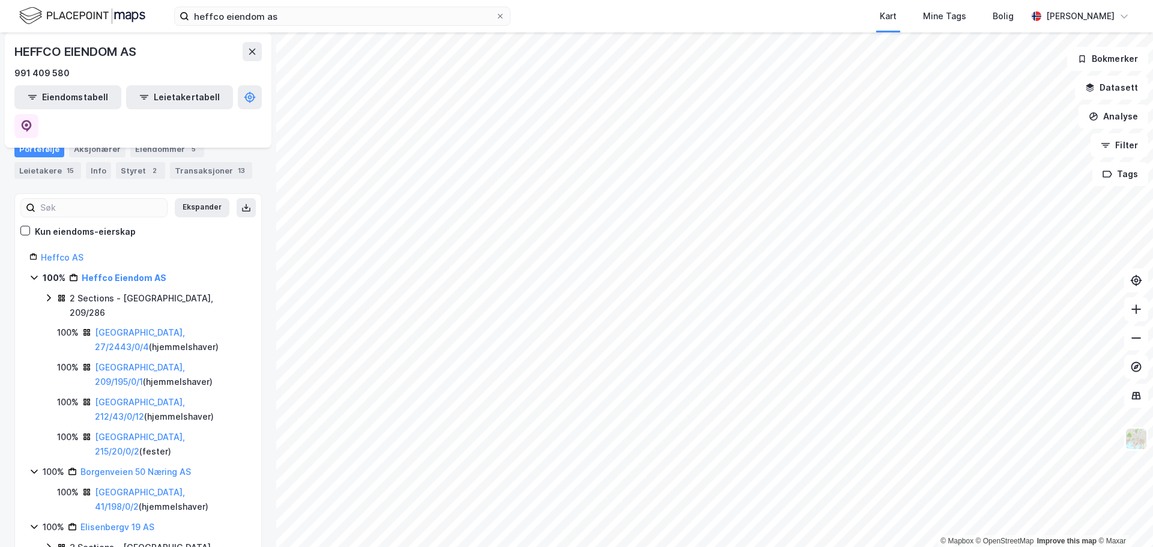
scroll to position [120, 0]
click at [153, 431] on link "[GEOGRAPHIC_DATA], 215/20/0/2" at bounding box center [140, 443] width 90 height 25
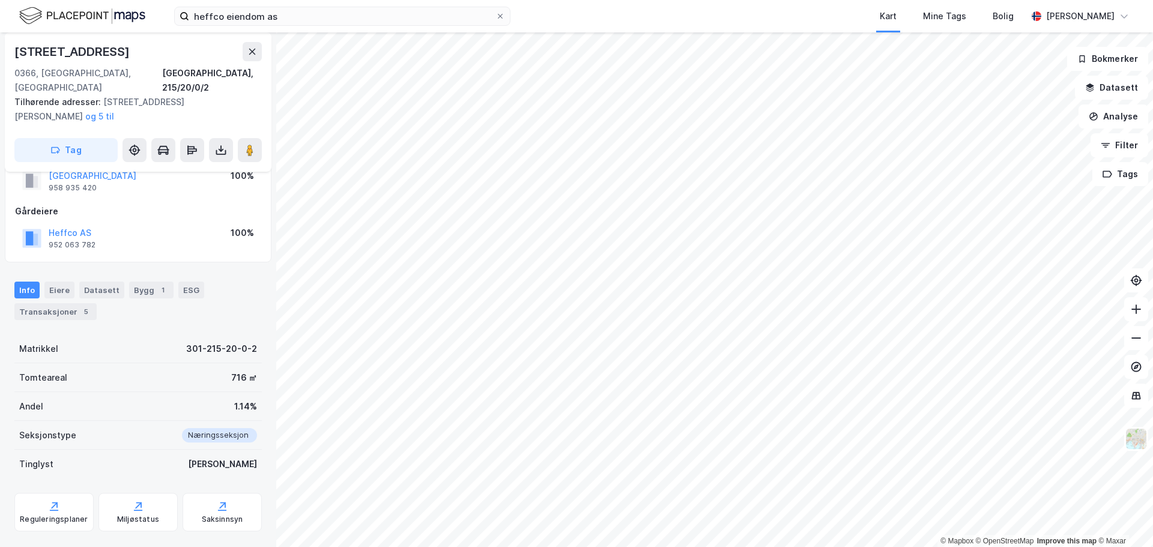
scroll to position [146, 0]
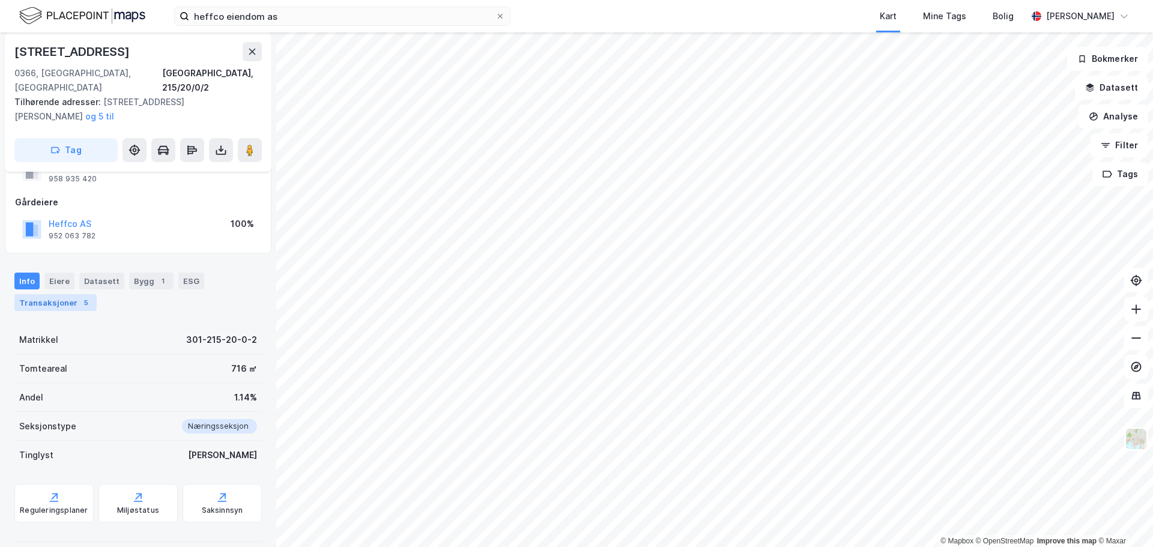
click at [80, 297] on div "5" at bounding box center [86, 303] width 12 height 12
